Goal: Task Accomplishment & Management: Use online tool/utility

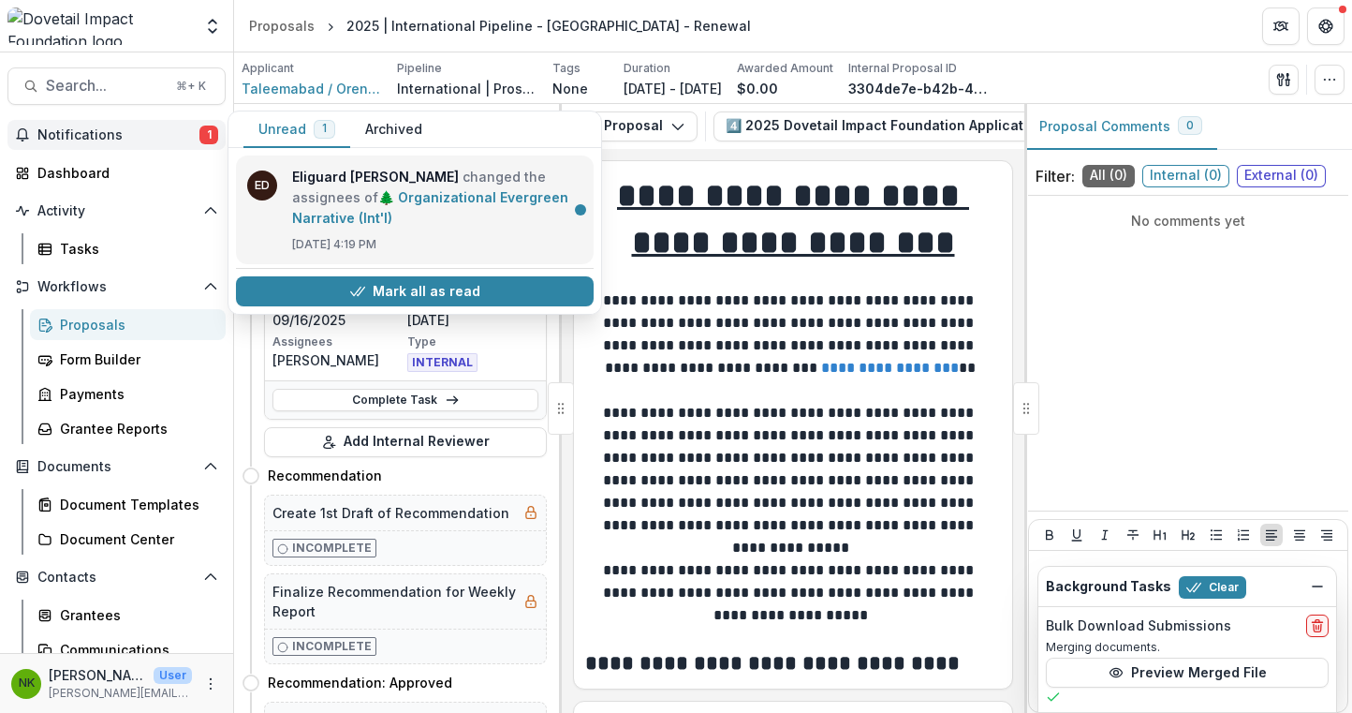
click at [379, 189] on link "🌲 Organizational Evergreen Narrative (Int'l)" at bounding box center [430, 207] width 276 height 37
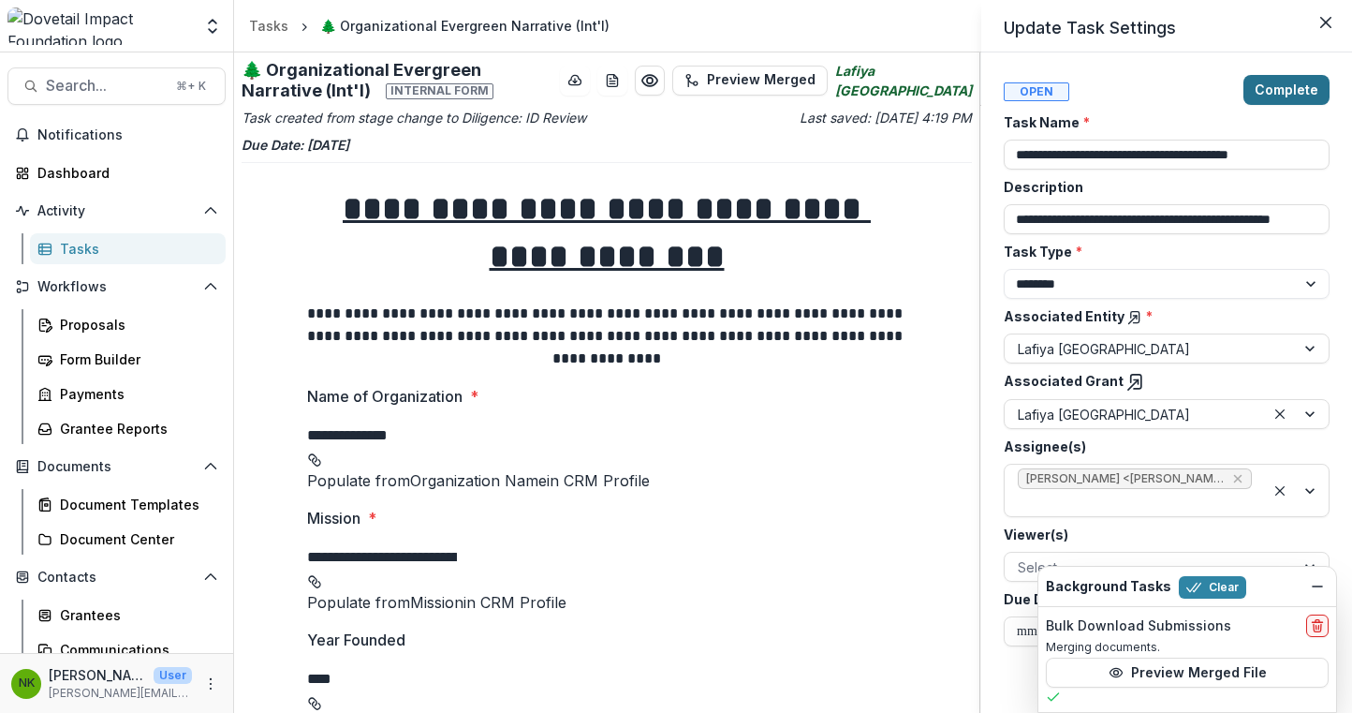
click at [1271, 96] on button "Complete" at bounding box center [1286, 90] width 86 height 30
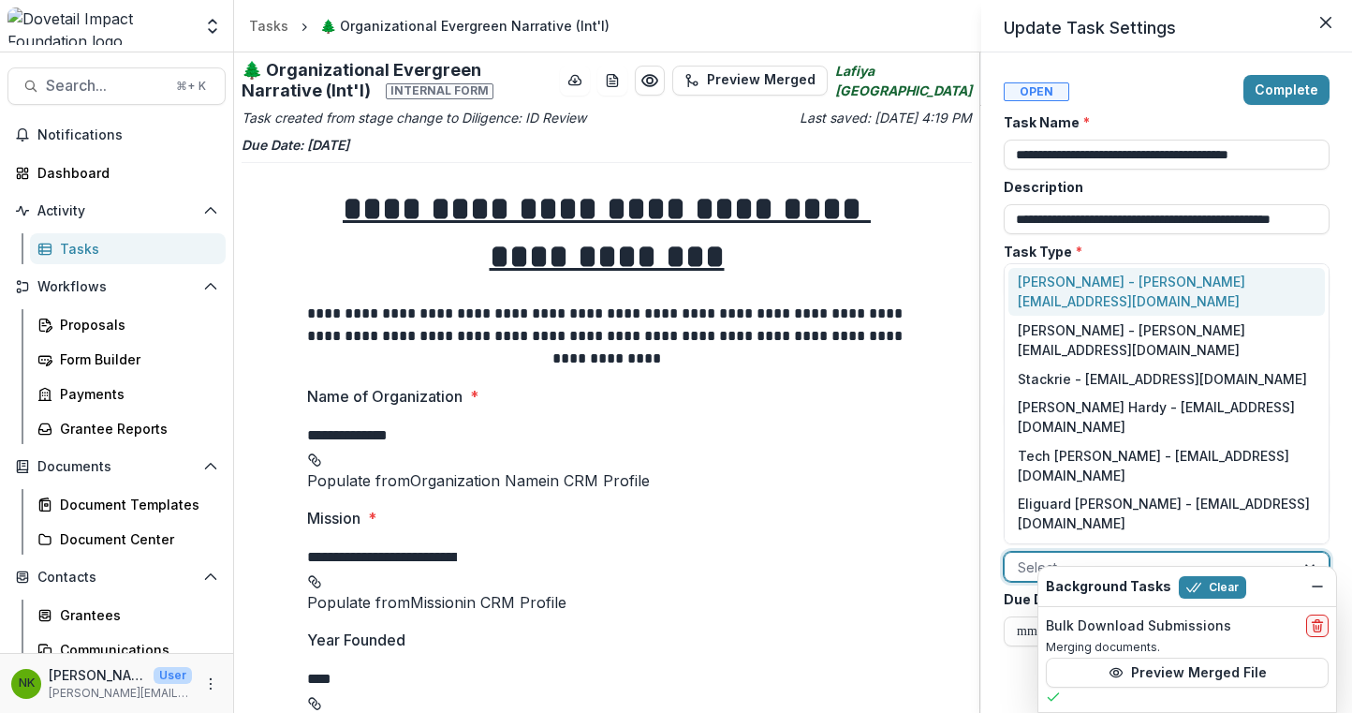
click at [1101, 551] on div "Select..." at bounding box center [1167, 566] width 326 height 30
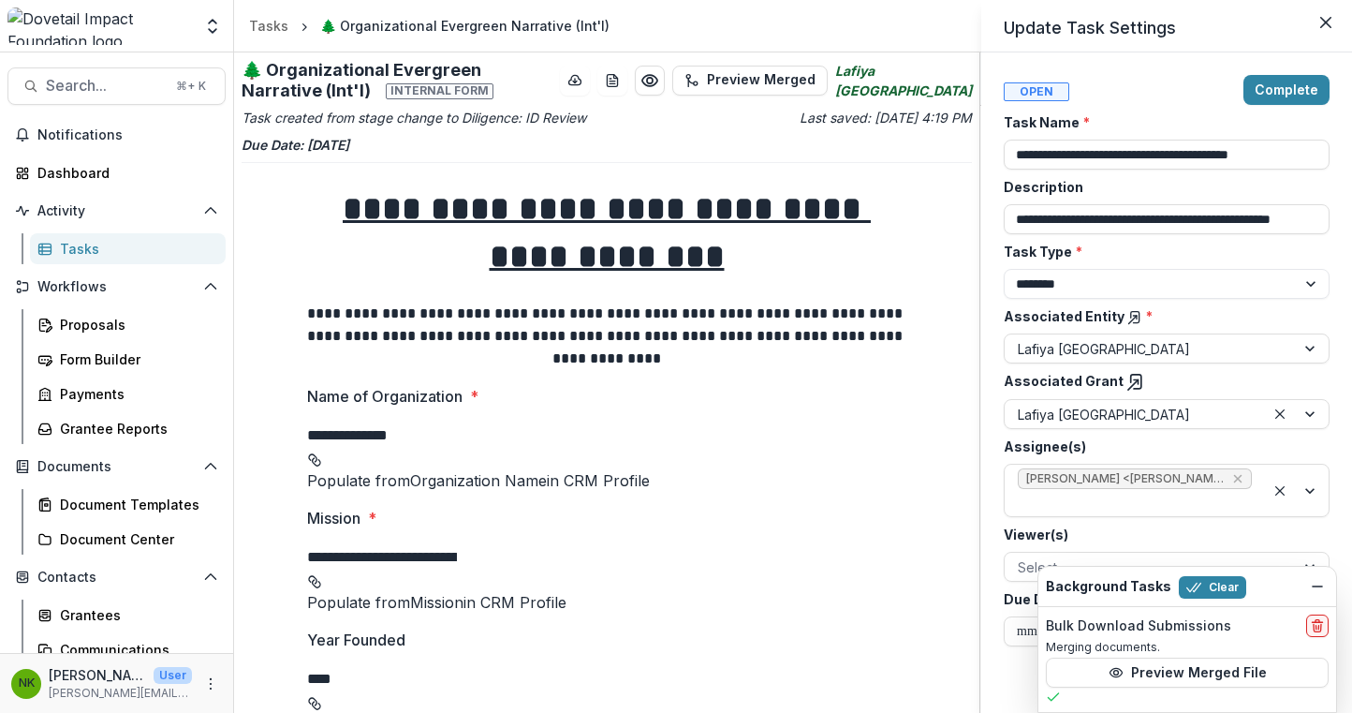
click at [1131, 73] on div "**********" at bounding box center [1166, 382] width 371 height 660
click at [1272, 92] on button "Complete" at bounding box center [1286, 90] width 86 height 30
click at [1274, 89] on button "Complete" at bounding box center [1286, 90] width 86 height 30
click at [1145, 81] on div "Open" at bounding box center [1083, 90] width 159 height 22
click at [1316, 583] on icon "Dismiss" at bounding box center [1317, 586] width 15 height 15
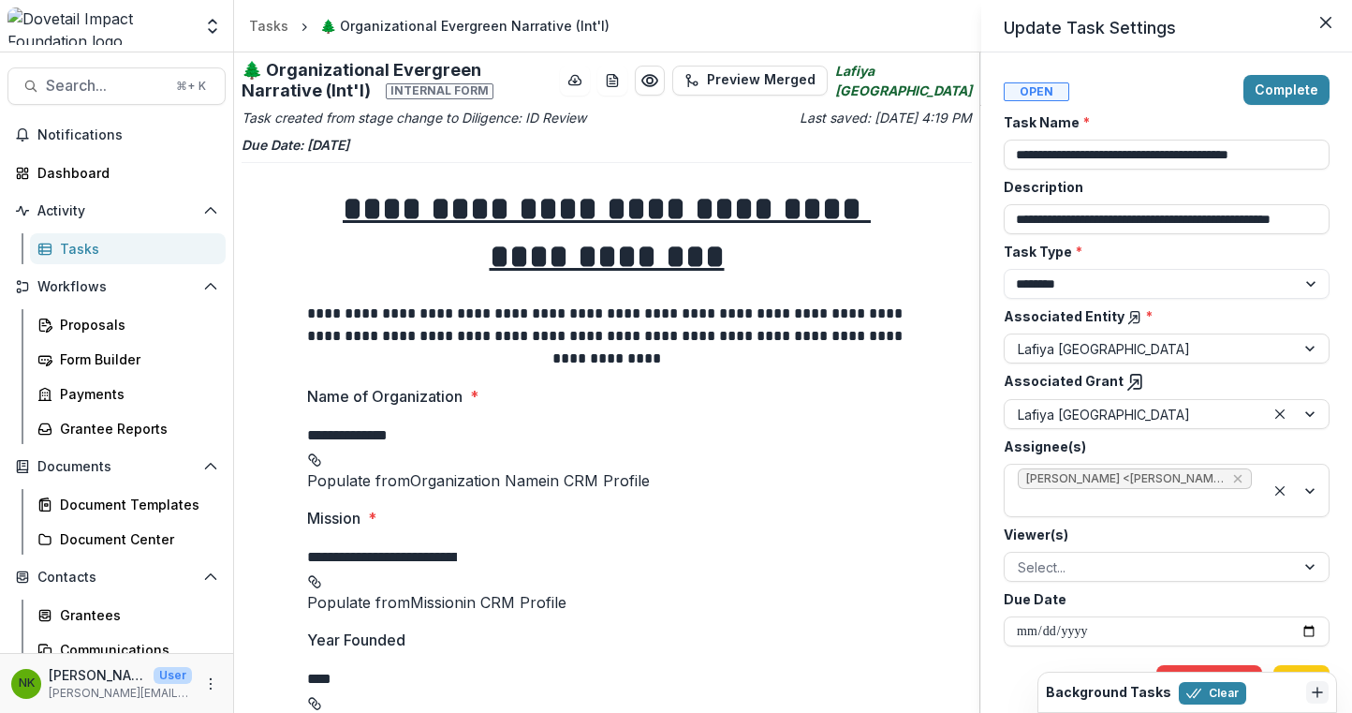
click at [1211, 27] on header "Update Task Settings" at bounding box center [1166, 26] width 371 height 52
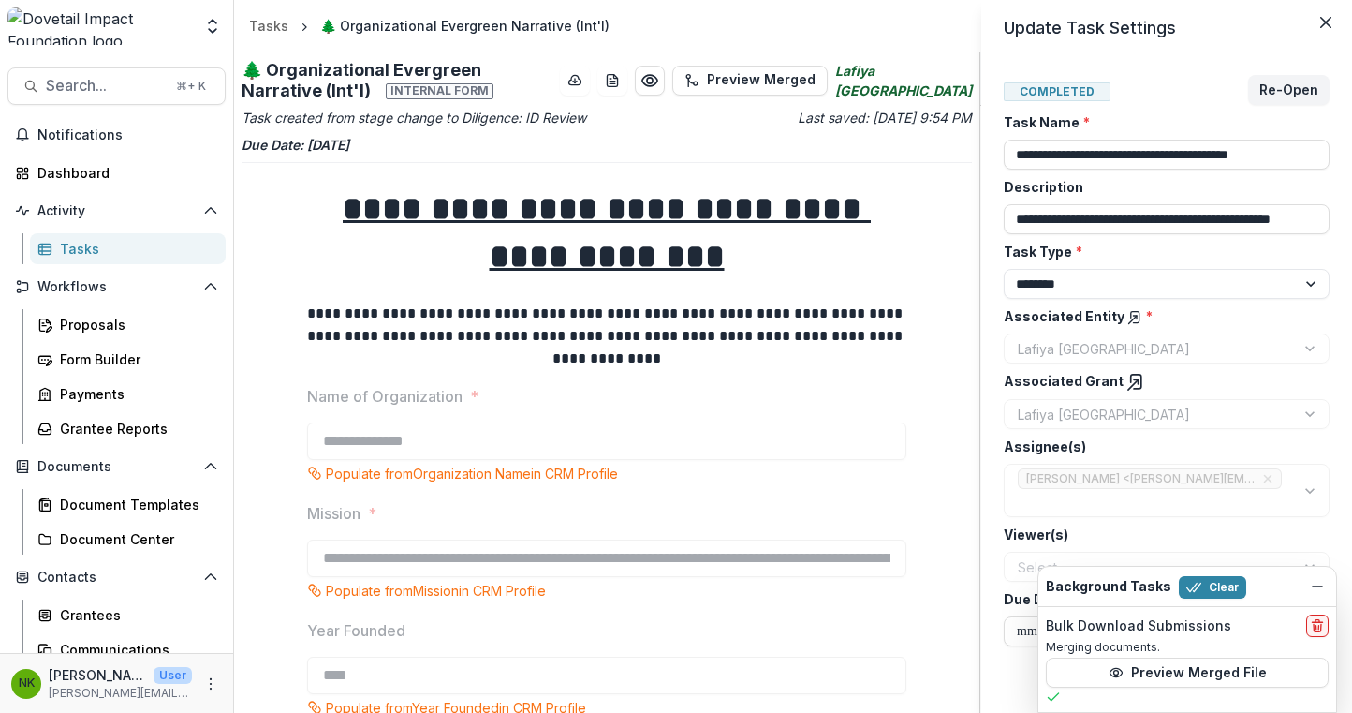
click at [1051, 698] on icon at bounding box center [1053, 696] width 15 height 15
click at [1196, 587] on button "Clear" at bounding box center [1212, 587] width 67 height 22
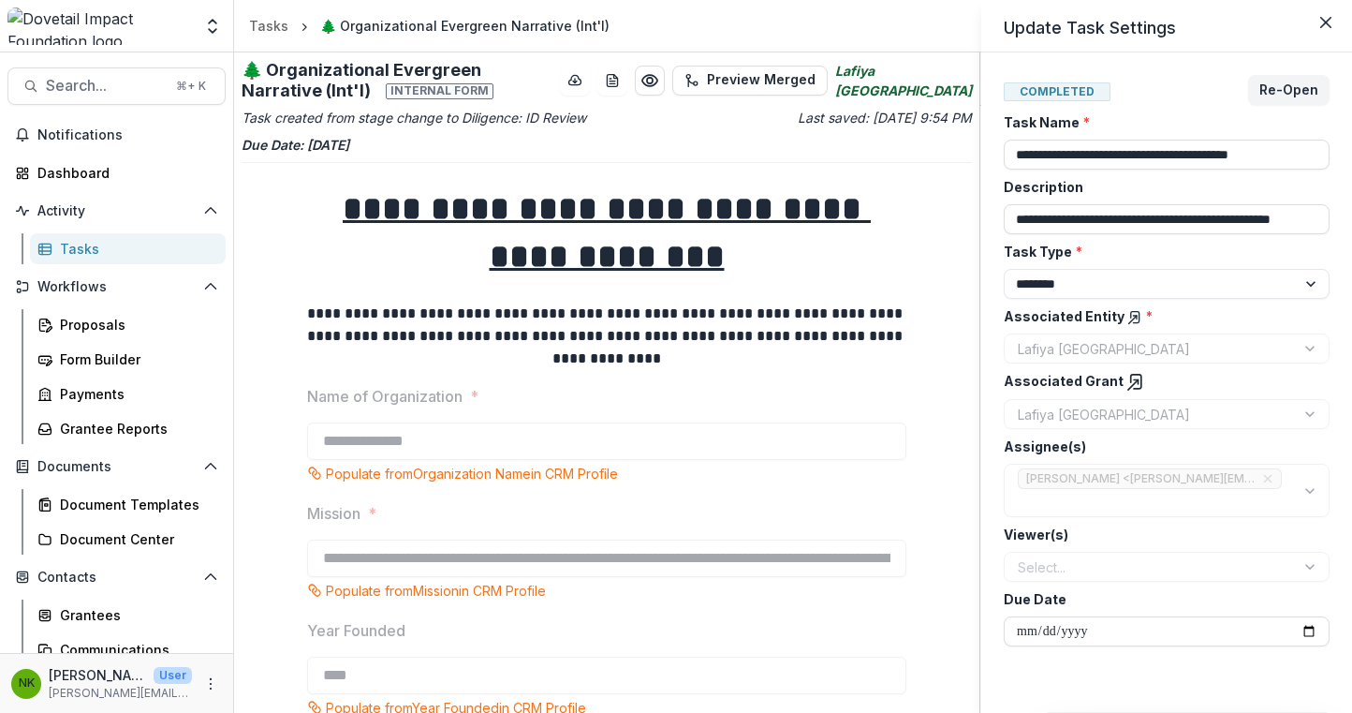
click at [287, 345] on div "**********" at bounding box center [676, 356] width 1352 height 713
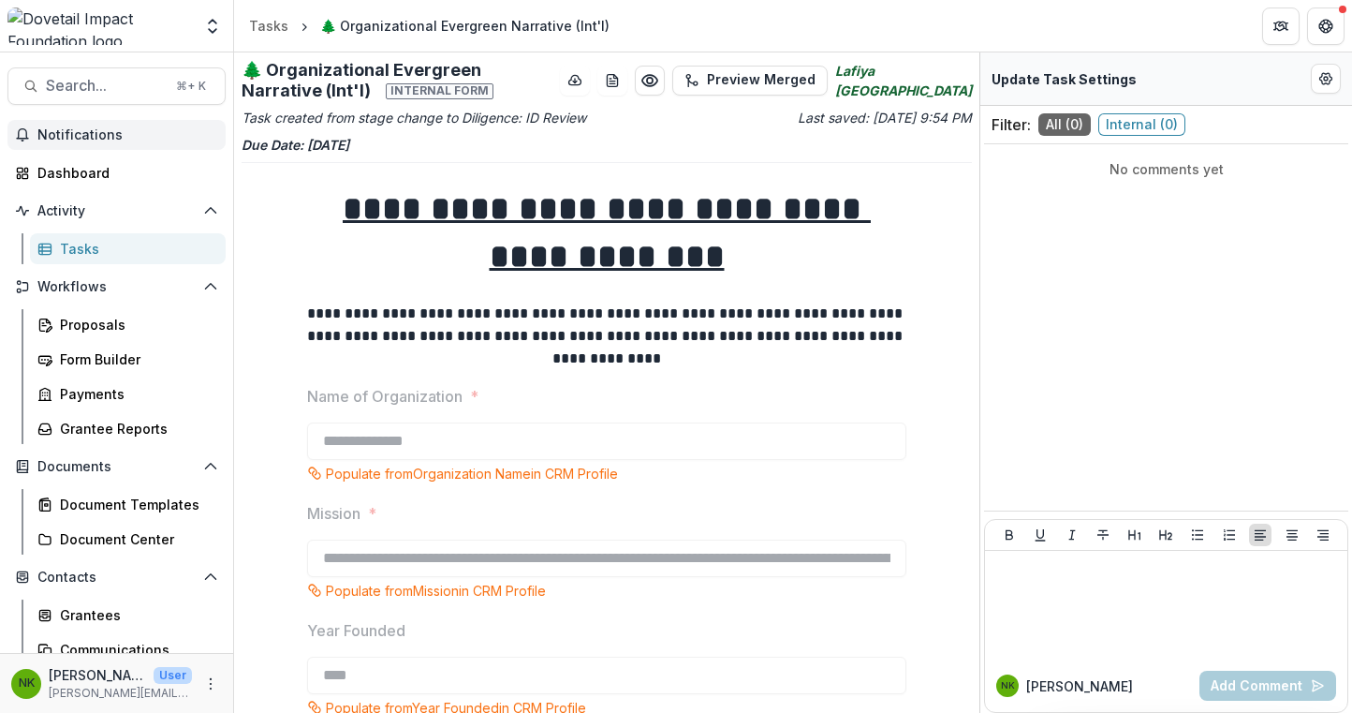
click at [51, 139] on span "Notifications" at bounding box center [127, 135] width 181 height 16
